Goal: Navigation & Orientation: Find specific page/section

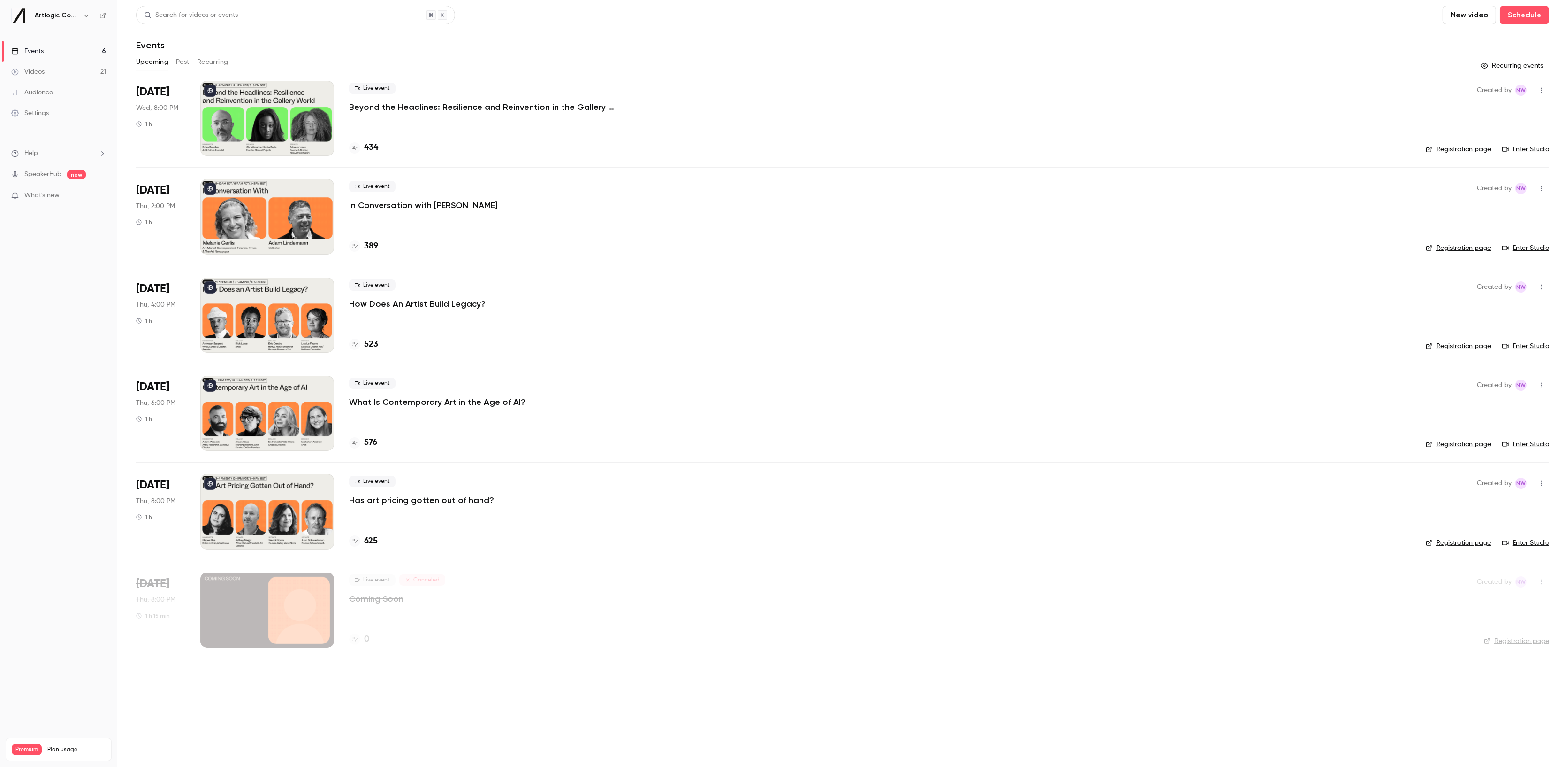
click at [181, 61] on button "Past" at bounding box center [183, 62] width 14 height 15
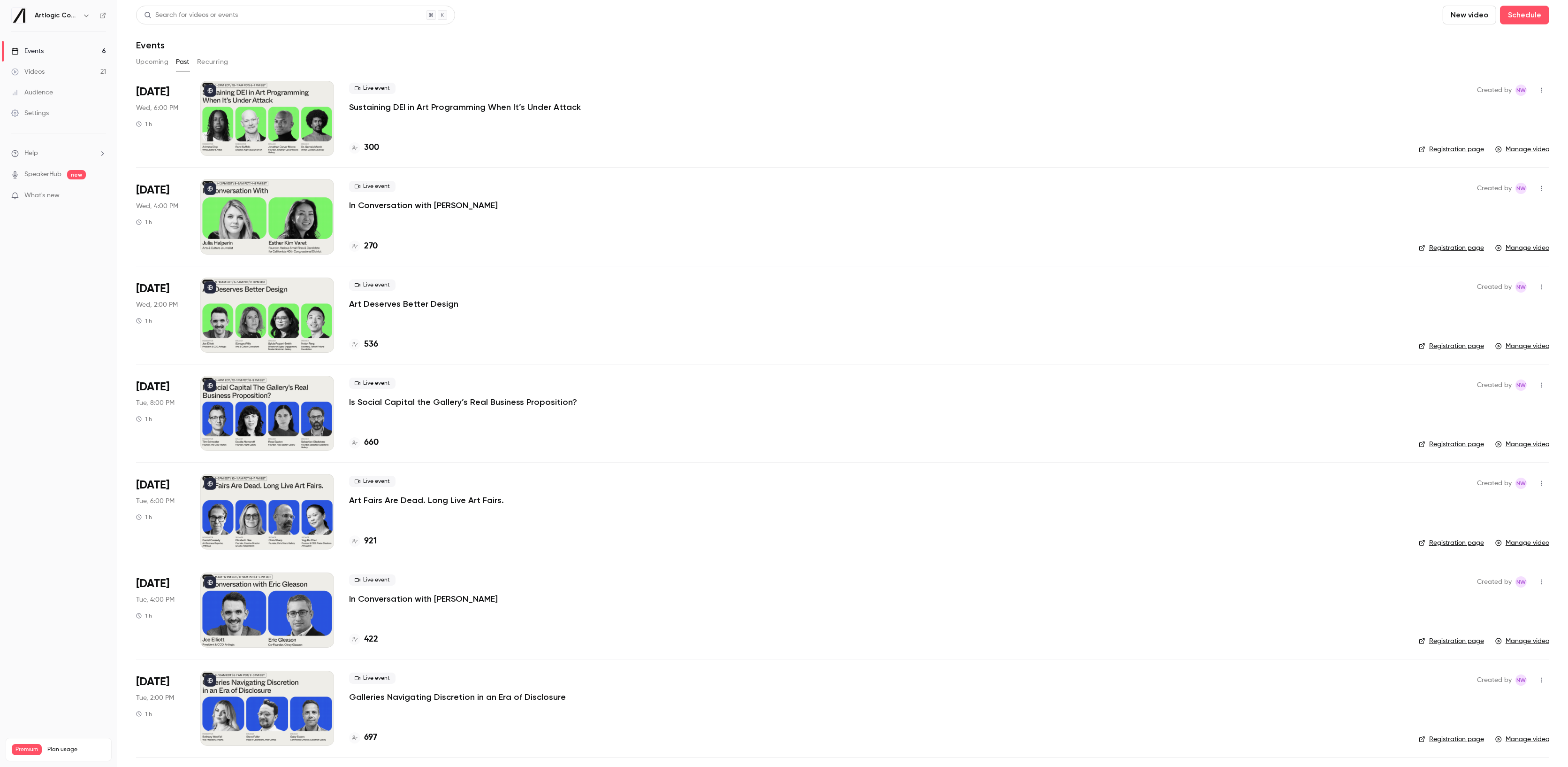
click at [396, 205] on p "In Conversation with [PERSON_NAME]" at bounding box center [423, 205] width 149 height 11
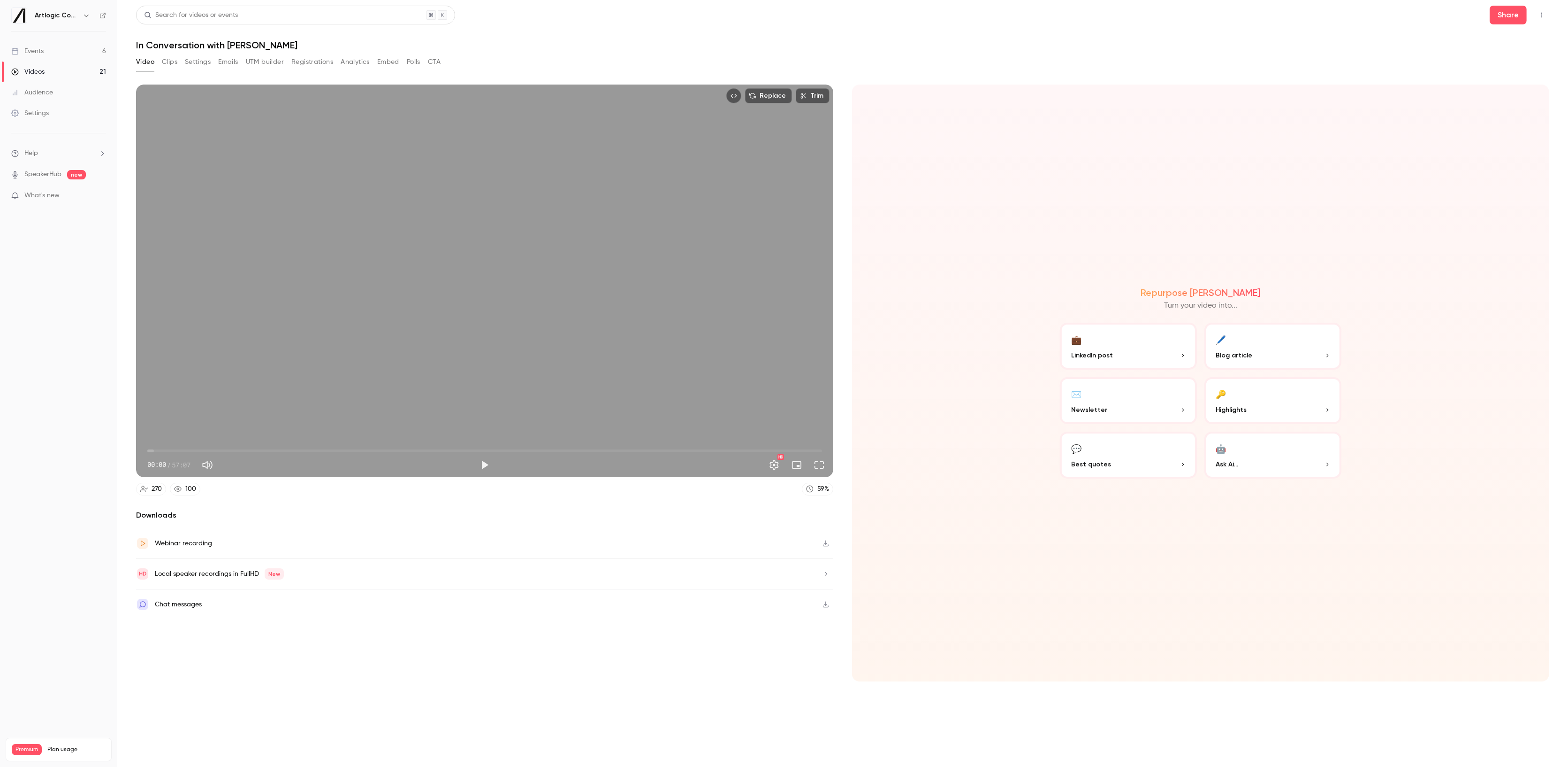
click at [359, 59] on button "Analytics" at bounding box center [355, 62] width 29 height 15
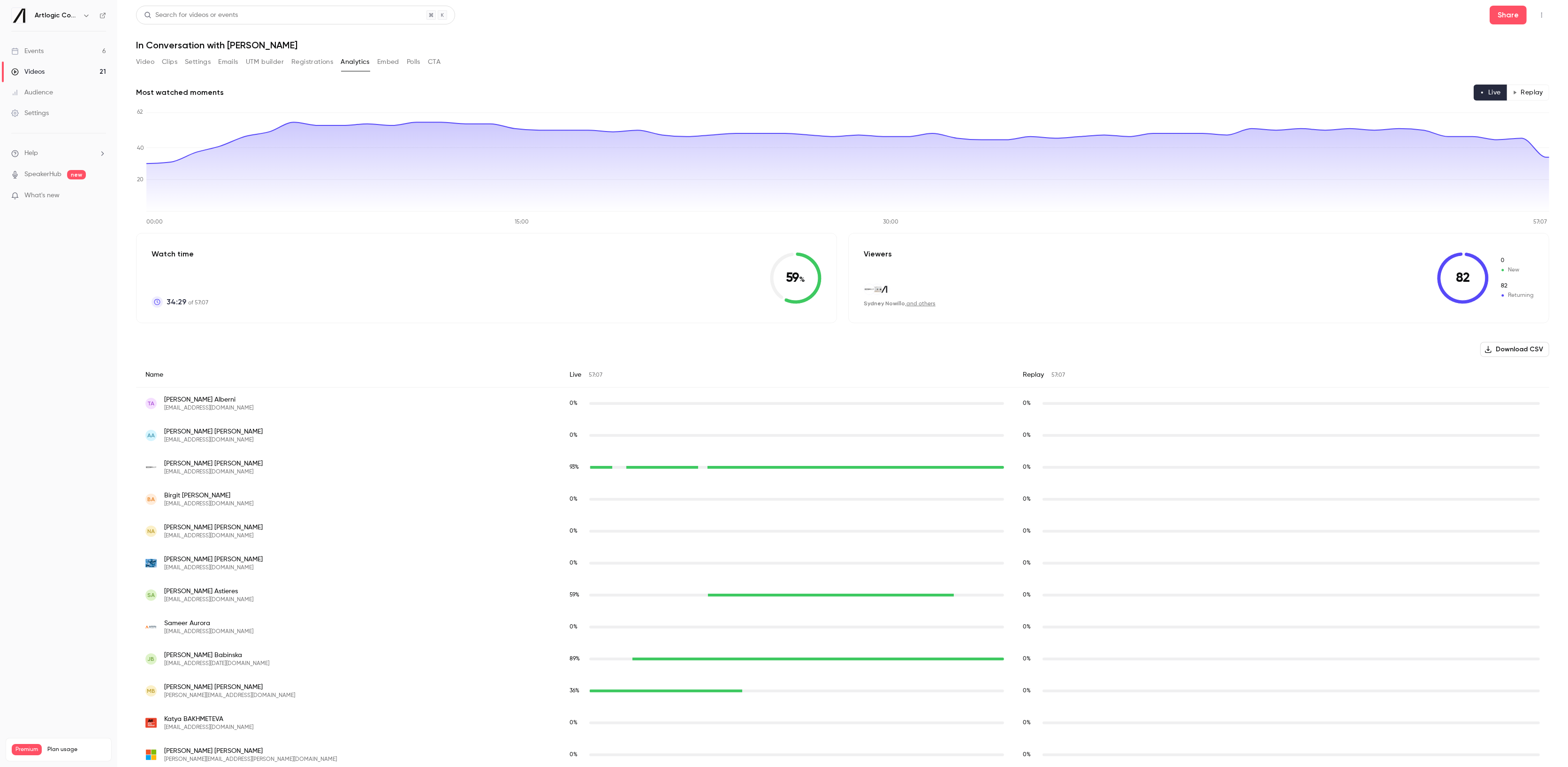
click at [1518, 87] on button "Replay" at bounding box center [1528, 92] width 43 height 16
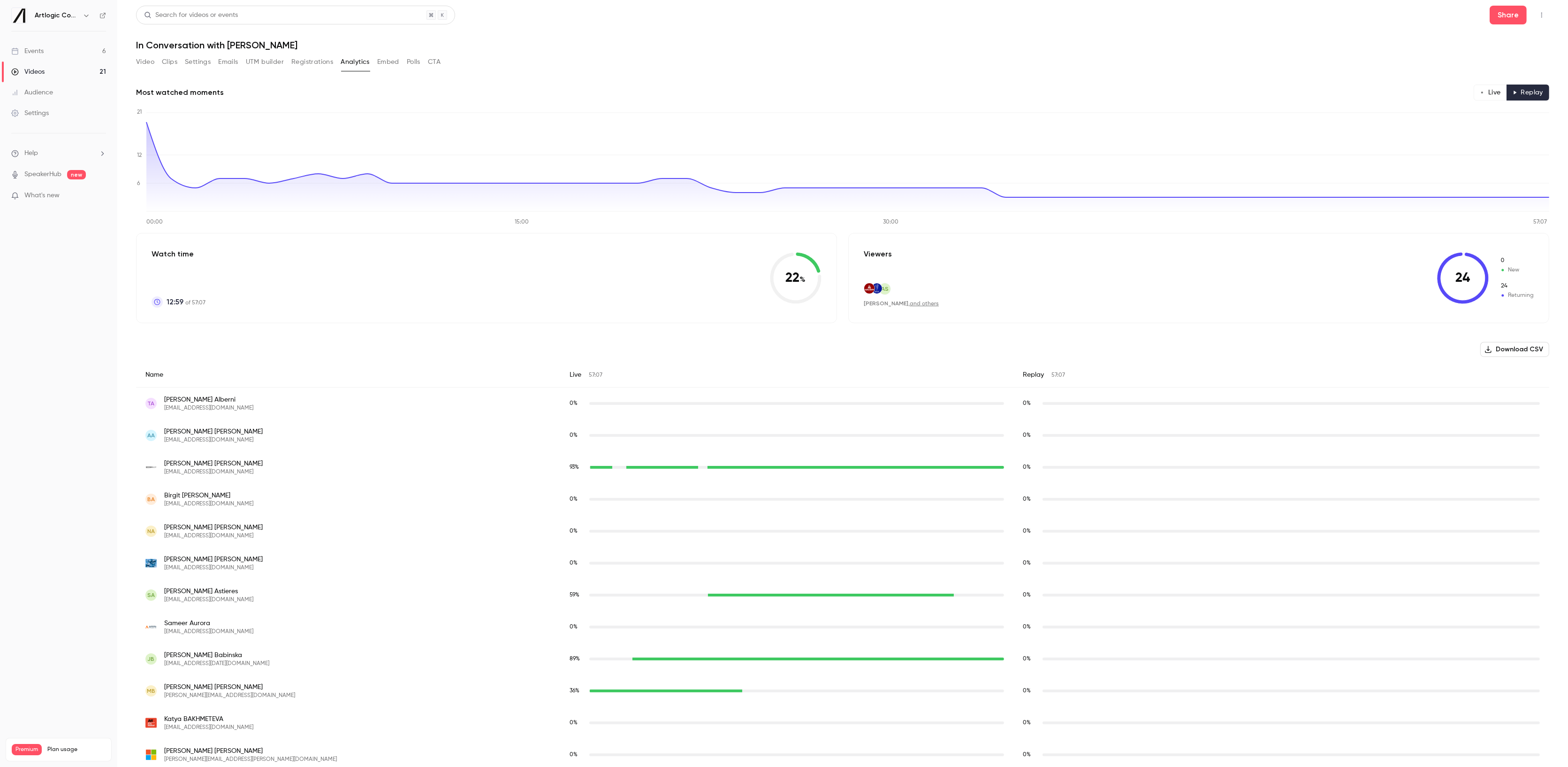
click at [1488, 87] on button "Live" at bounding box center [1491, 92] width 33 height 16
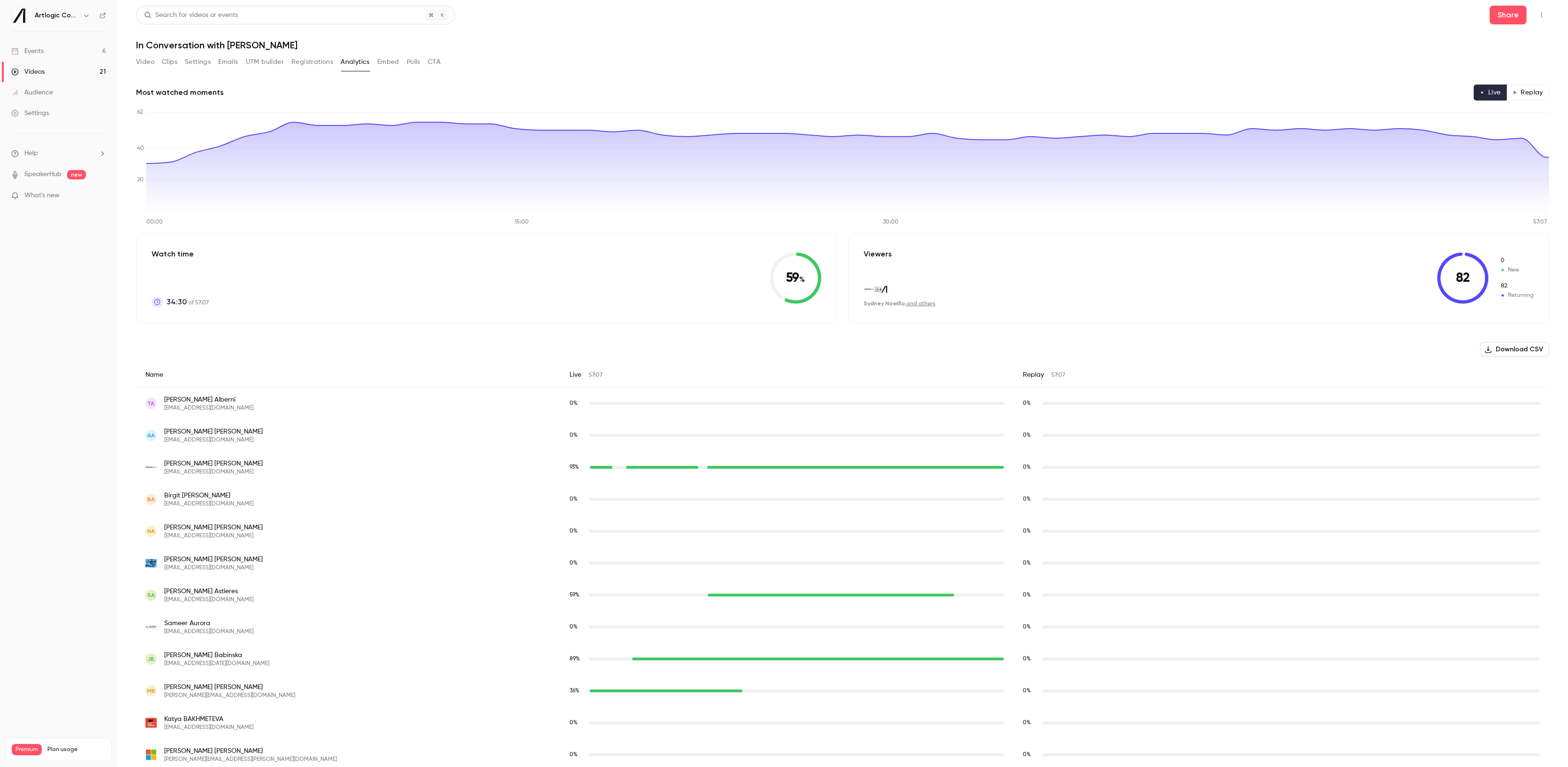
click at [1523, 91] on button "Replay" at bounding box center [1528, 92] width 43 height 16
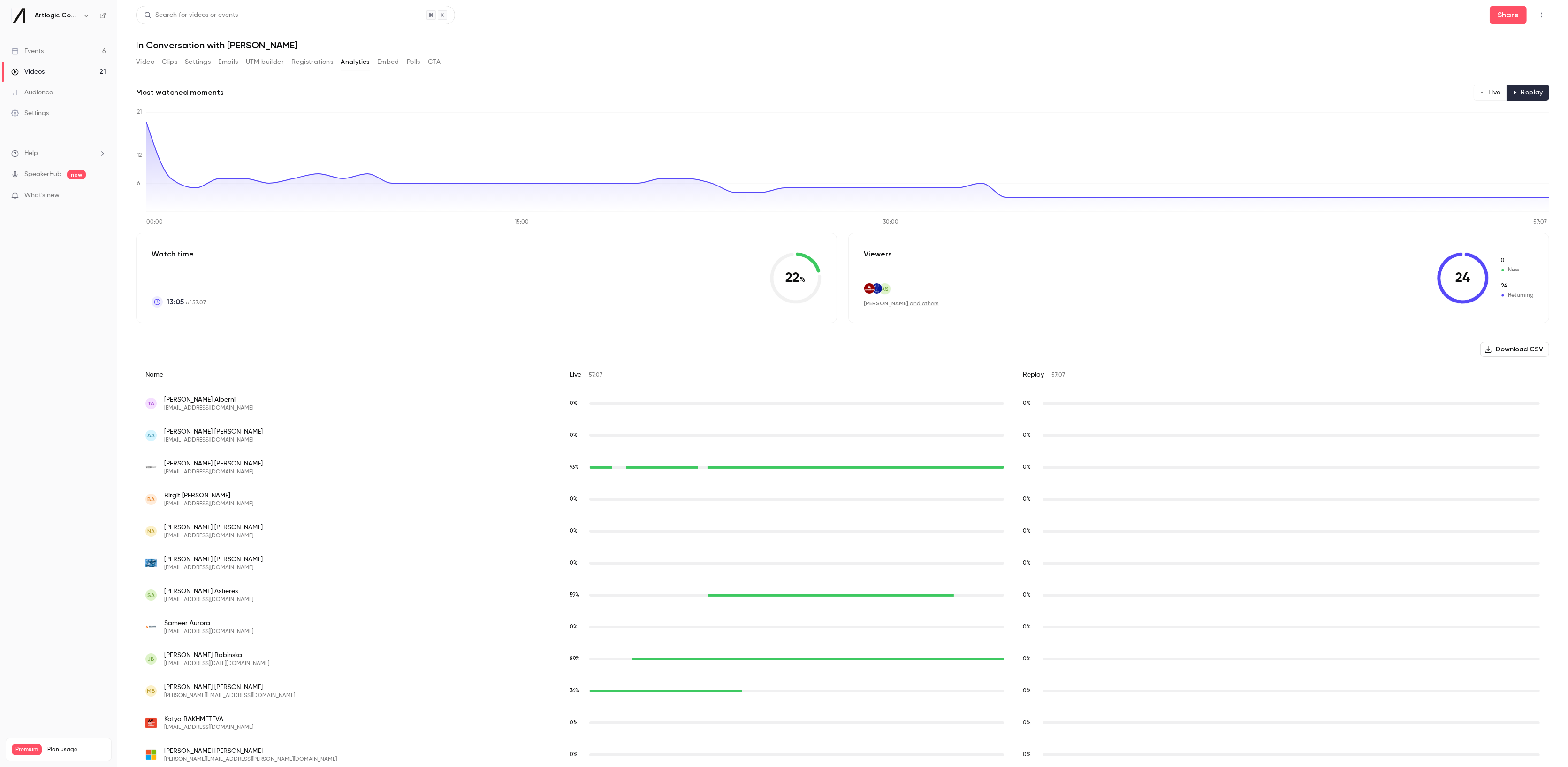
click at [1480, 93] on button "Live" at bounding box center [1491, 92] width 33 height 16
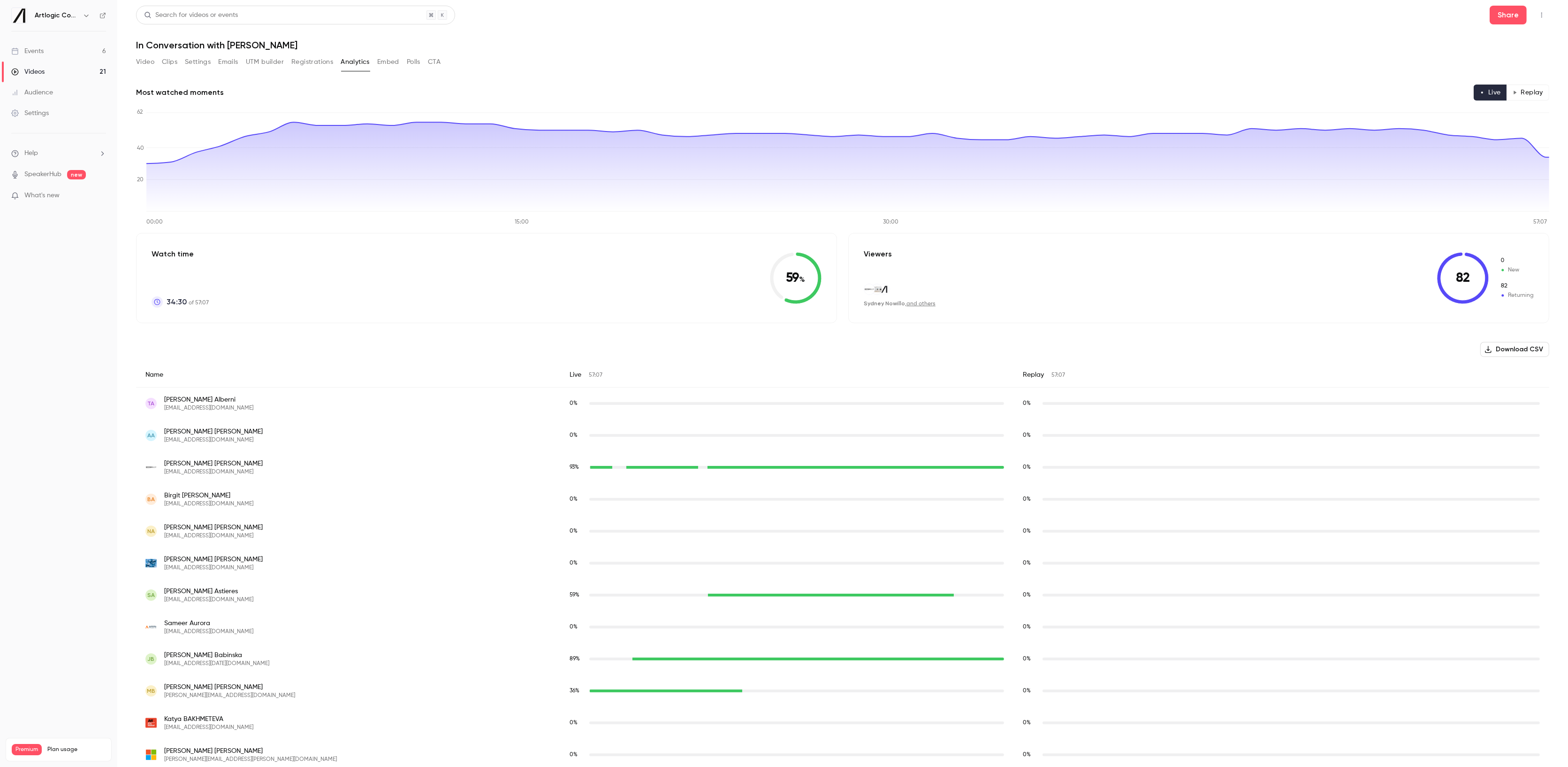
click at [1260, 62] on div "Video Clips Settings Emails UTM builder Registrations Analytics Embed Polls CTA" at bounding box center [843, 63] width 1414 height 18
click at [68, 67] on link "Videos 21" at bounding box center [59, 72] width 118 height 20
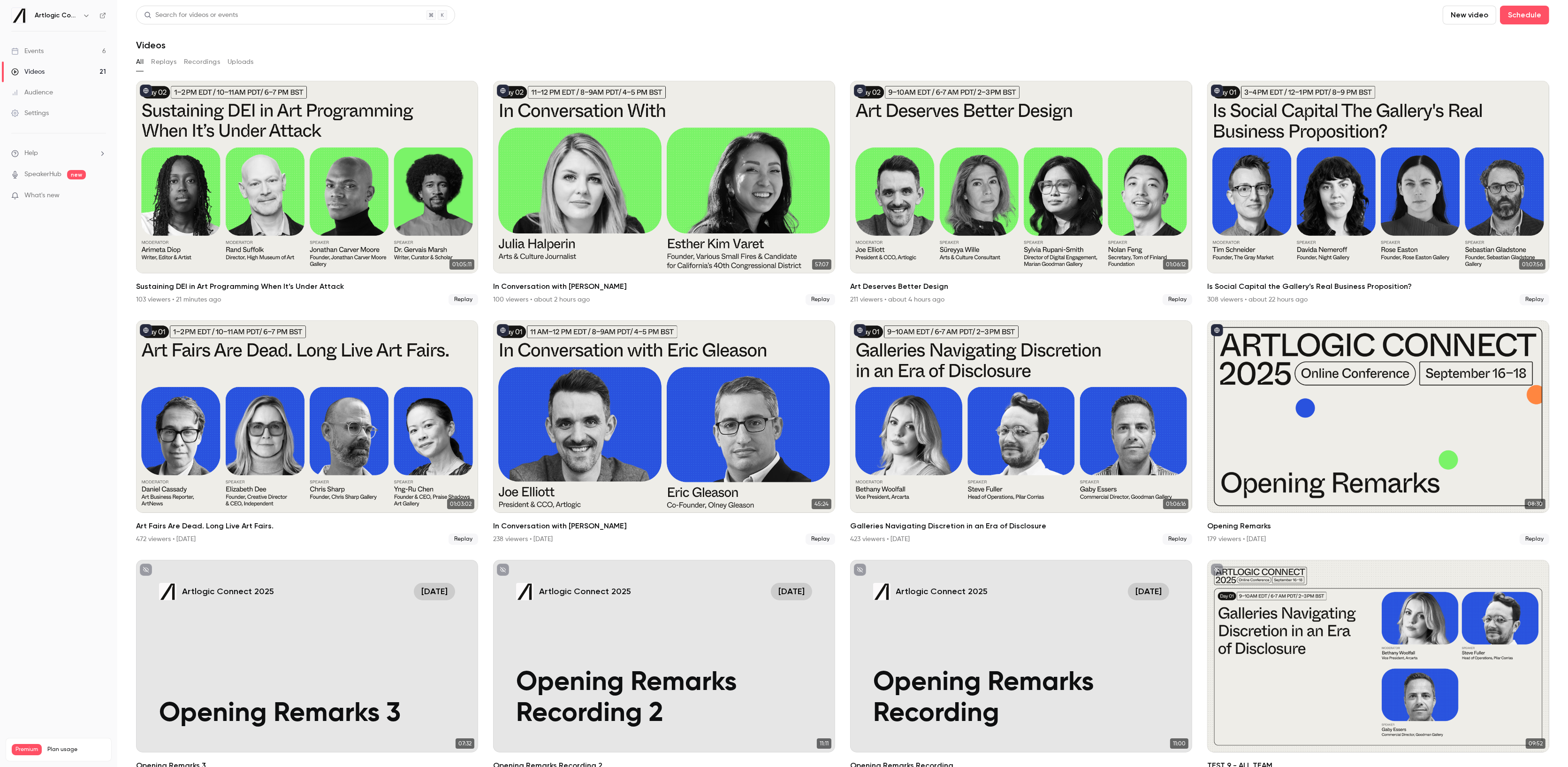
click at [50, 55] on link "Events 6" at bounding box center [59, 51] width 118 height 20
